Goal: Navigation & Orientation: Find specific page/section

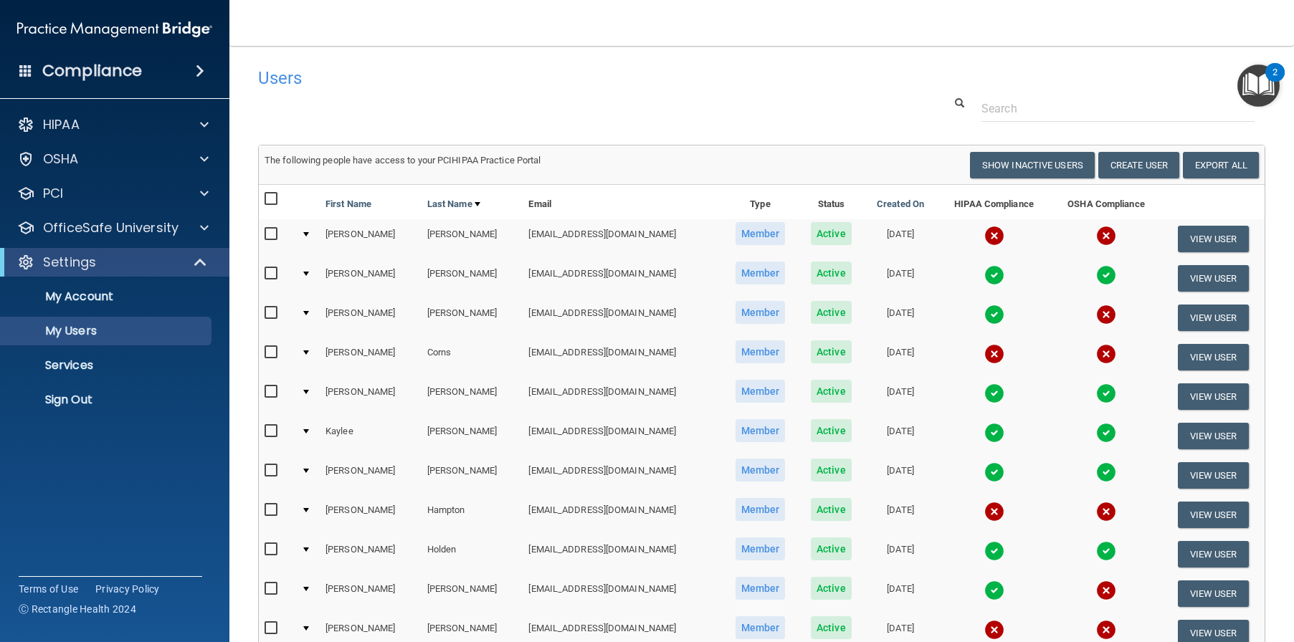
select select "20"
click at [111, 338] on link "My Users" at bounding box center [99, 331] width 226 height 29
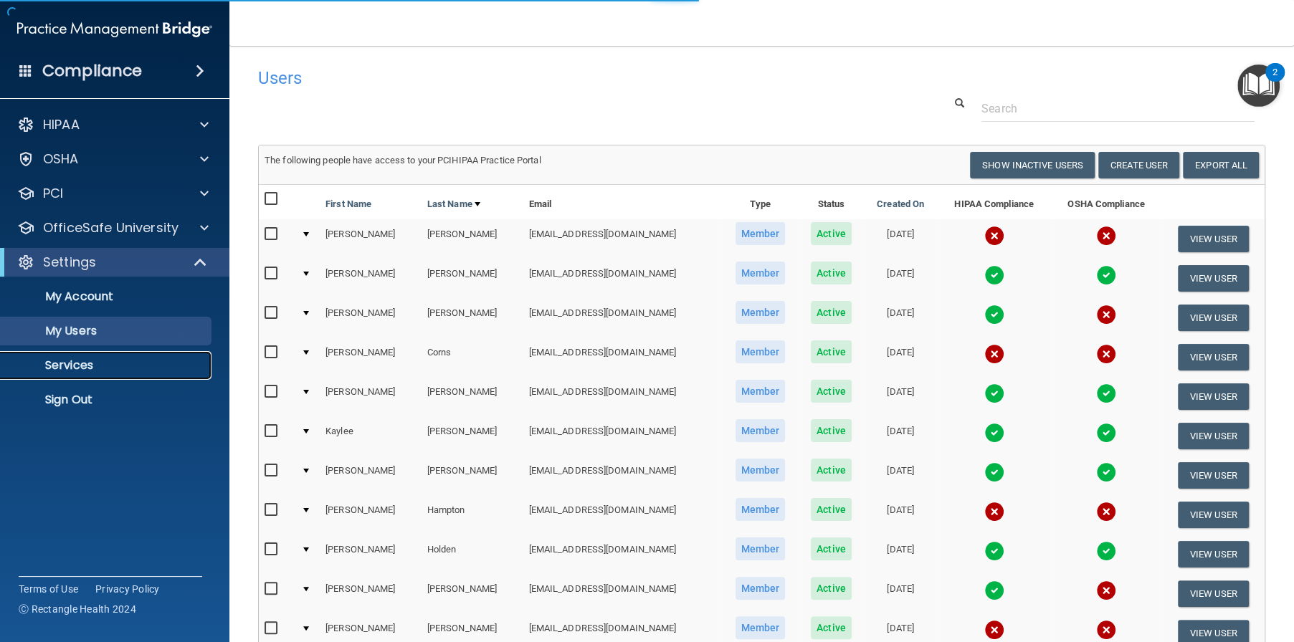
click at [104, 365] on p "Services" at bounding box center [107, 365] width 196 height 14
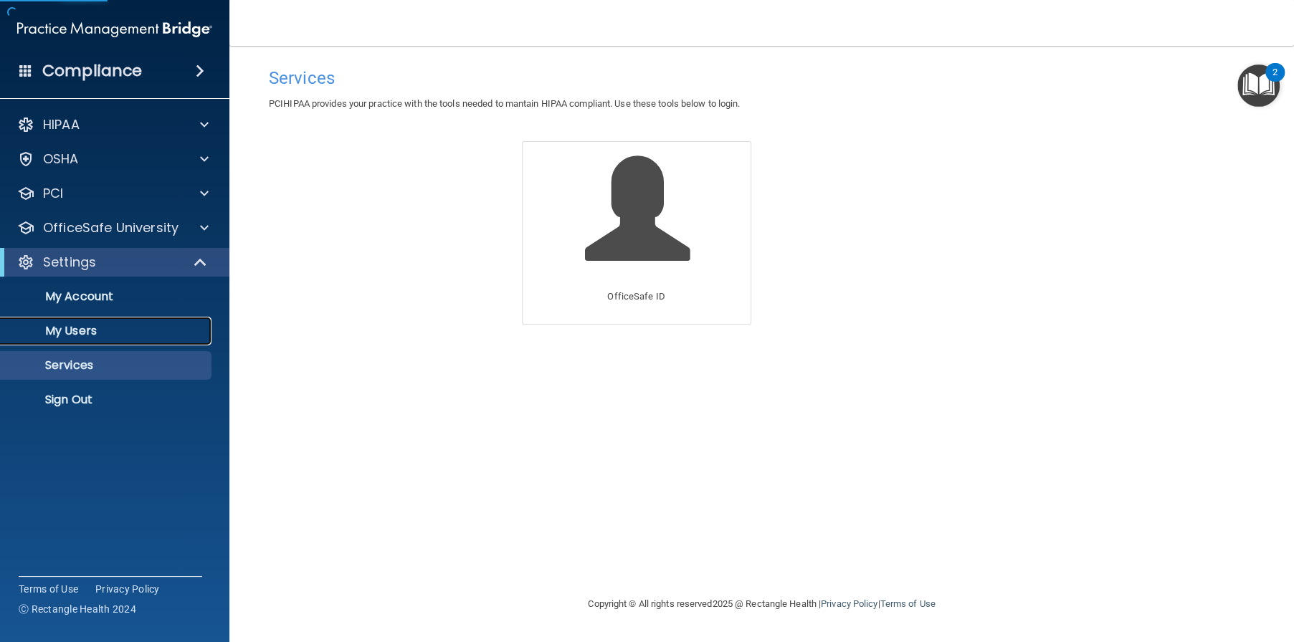
click at [104, 337] on link "My Users" at bounding box center [99, 331] width 226 height 29
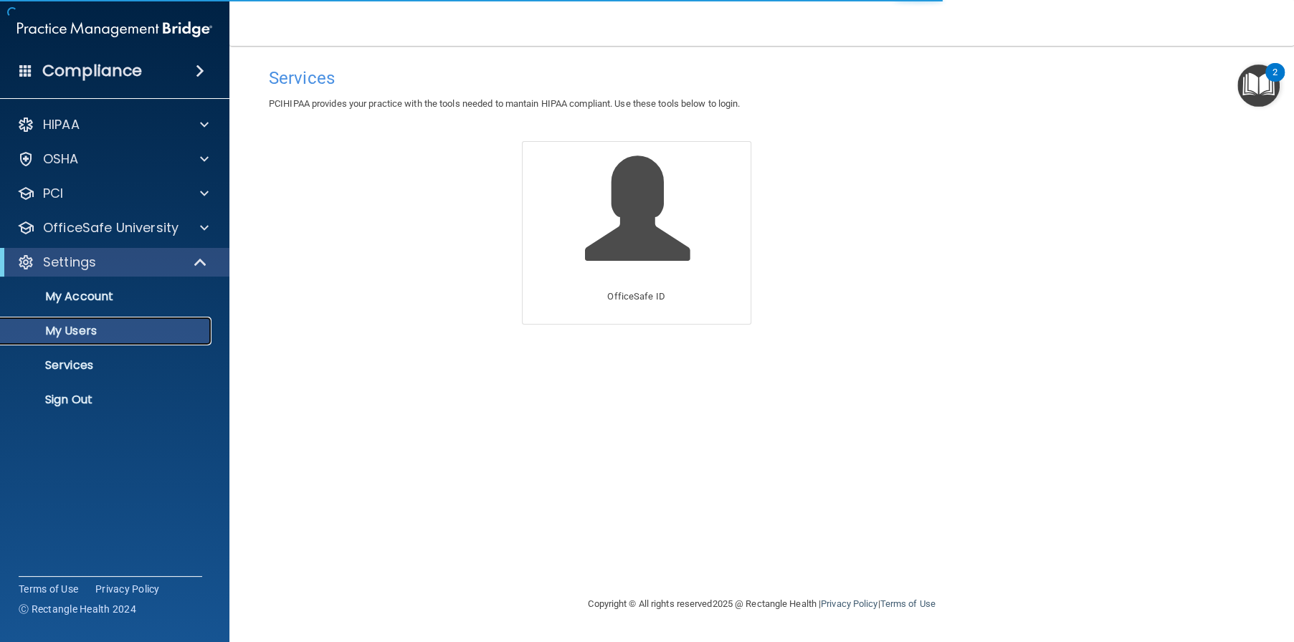
select select "20"
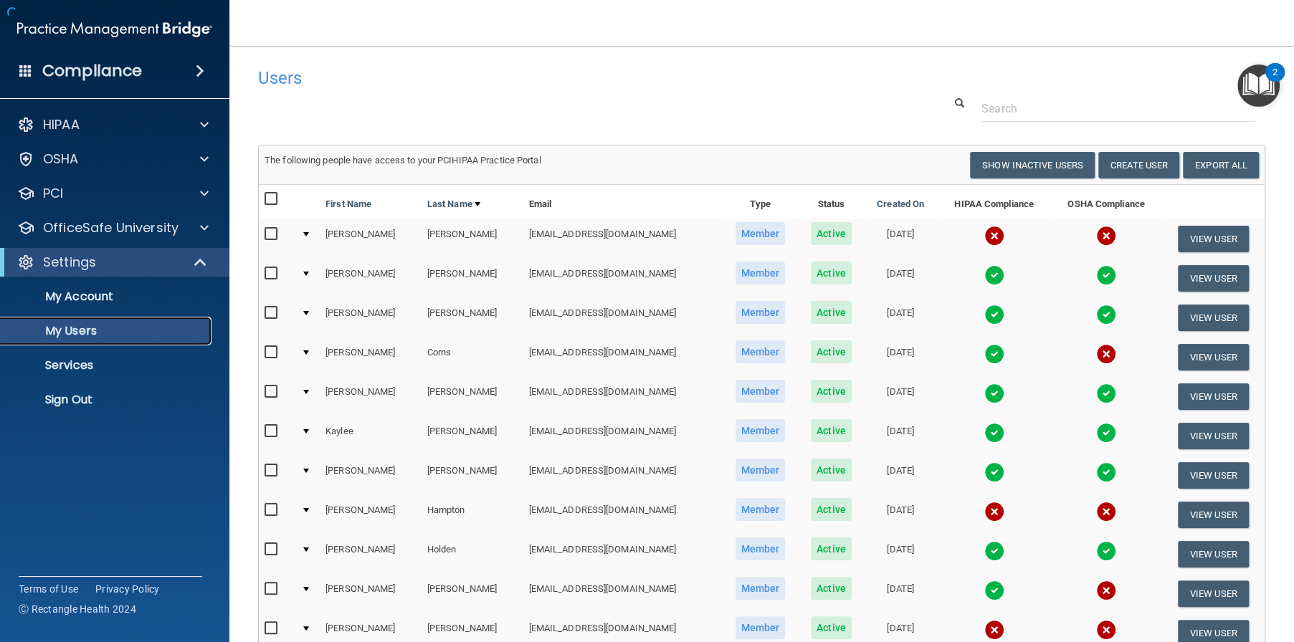
click at [102, 330] on p "My Users" at bounding box center [107, 331] width 196 height 14
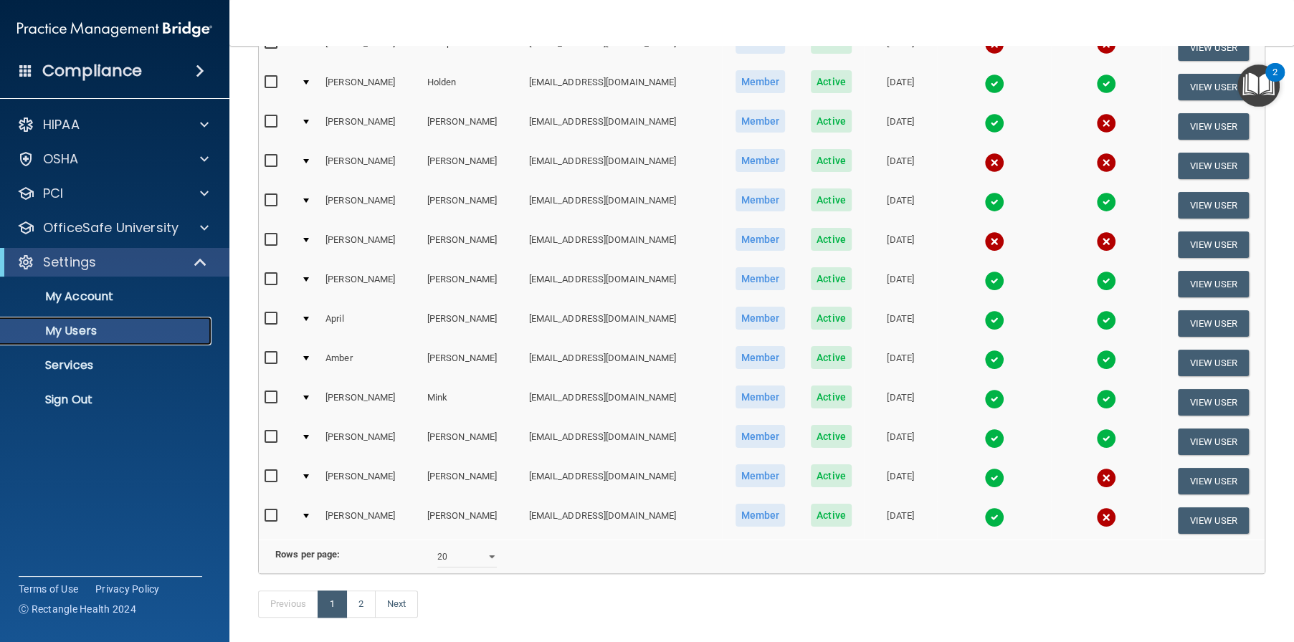
scroll to position [502, 0]
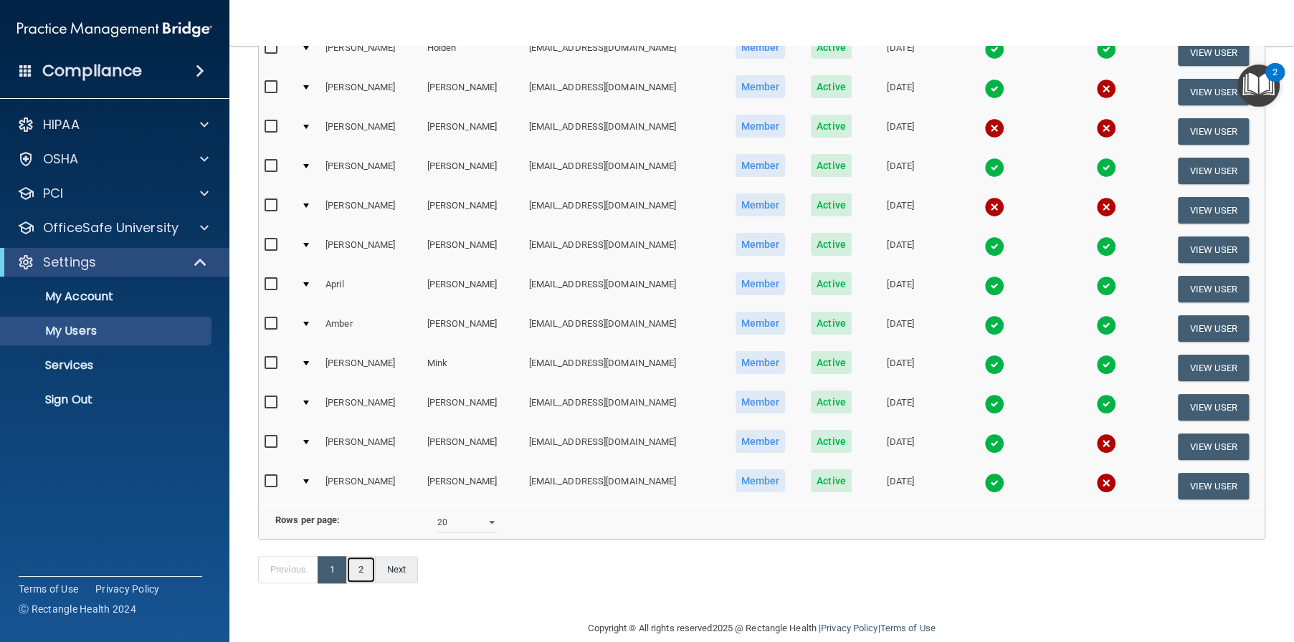
drag, startPoint x: 370, startPoint y: 590, endPoint x: 381, endPoint y: 586, distance: 11.6
click at [370, 584] on link "2" at bounding box center [360, 569] width 29 height 27
select select "20"
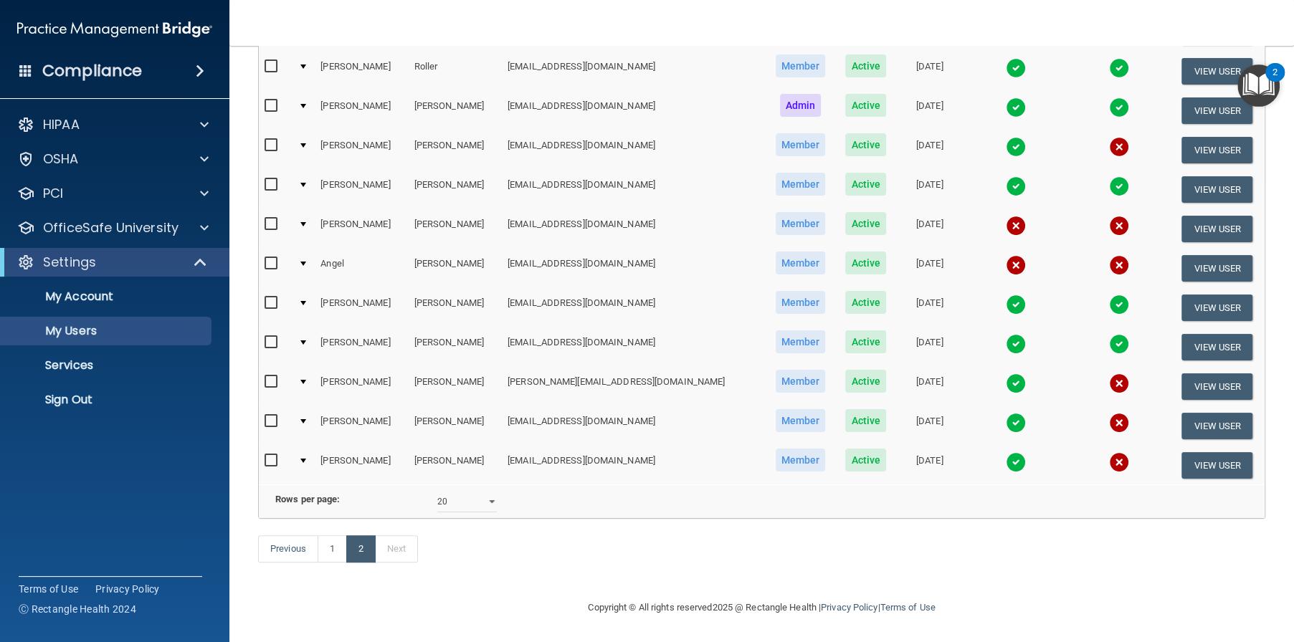
scroll to position [265, 0]
click at [330, 551] on link "1" at bounding box center [332, 549] width 29 height 27
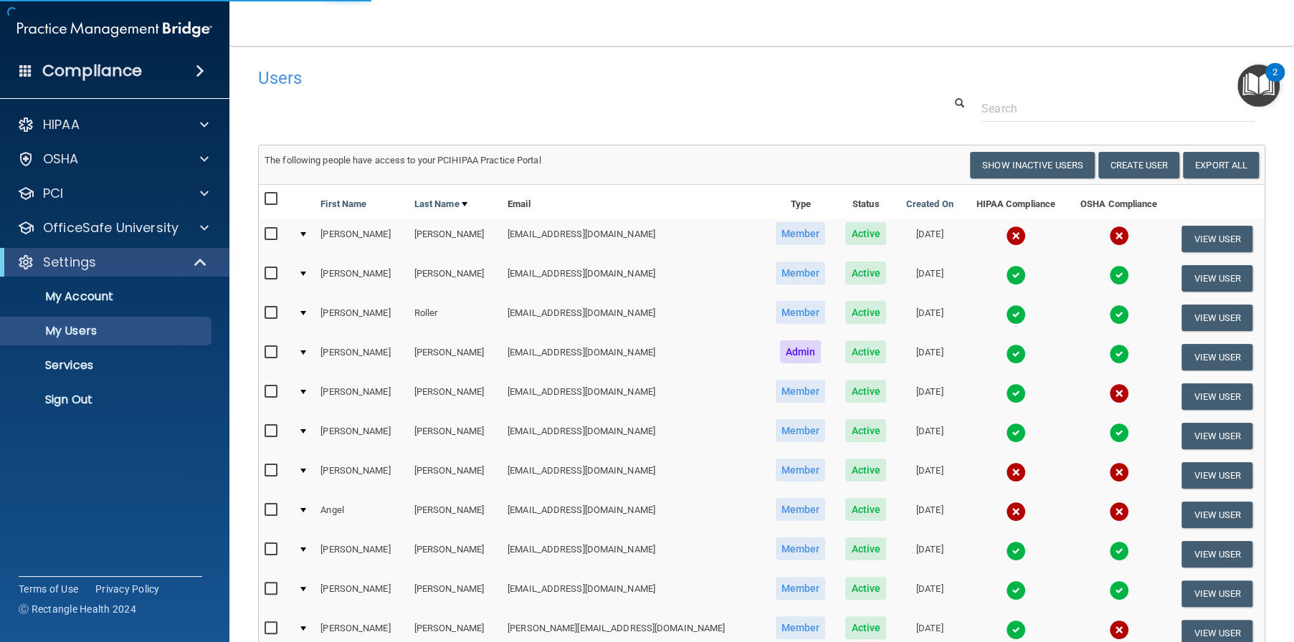
select select "20"
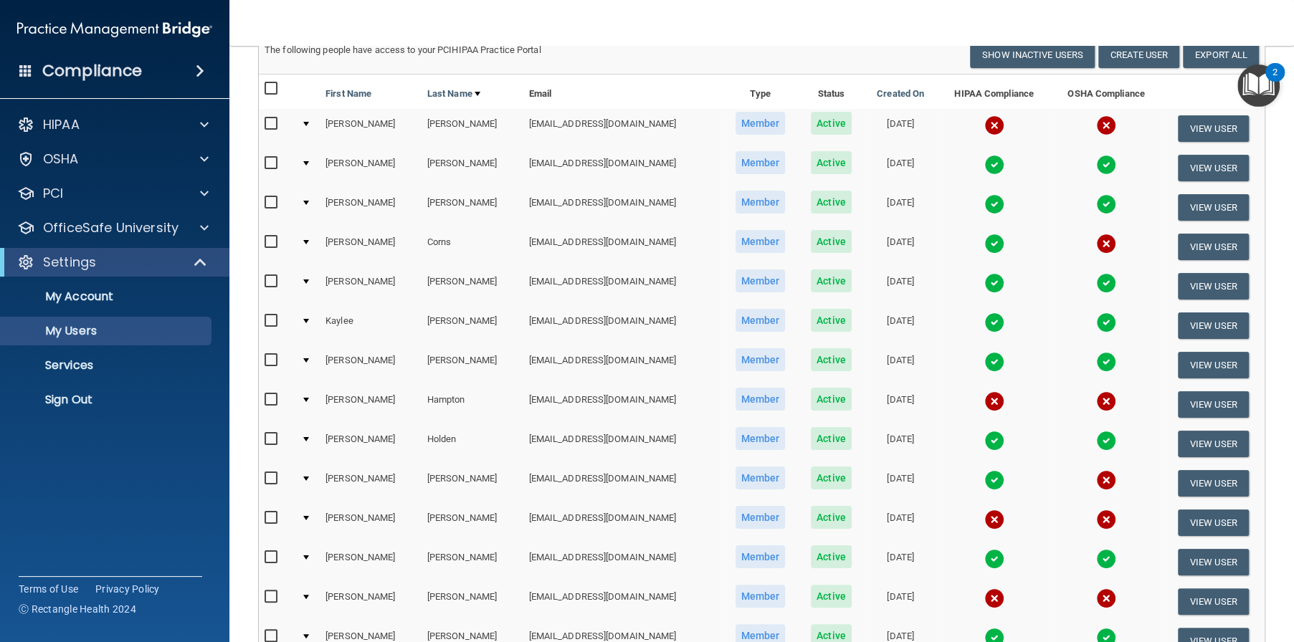
scroll to position [39, 0]
